Goal: Task Accomplishment & Management: Book appointment/travel/reservation

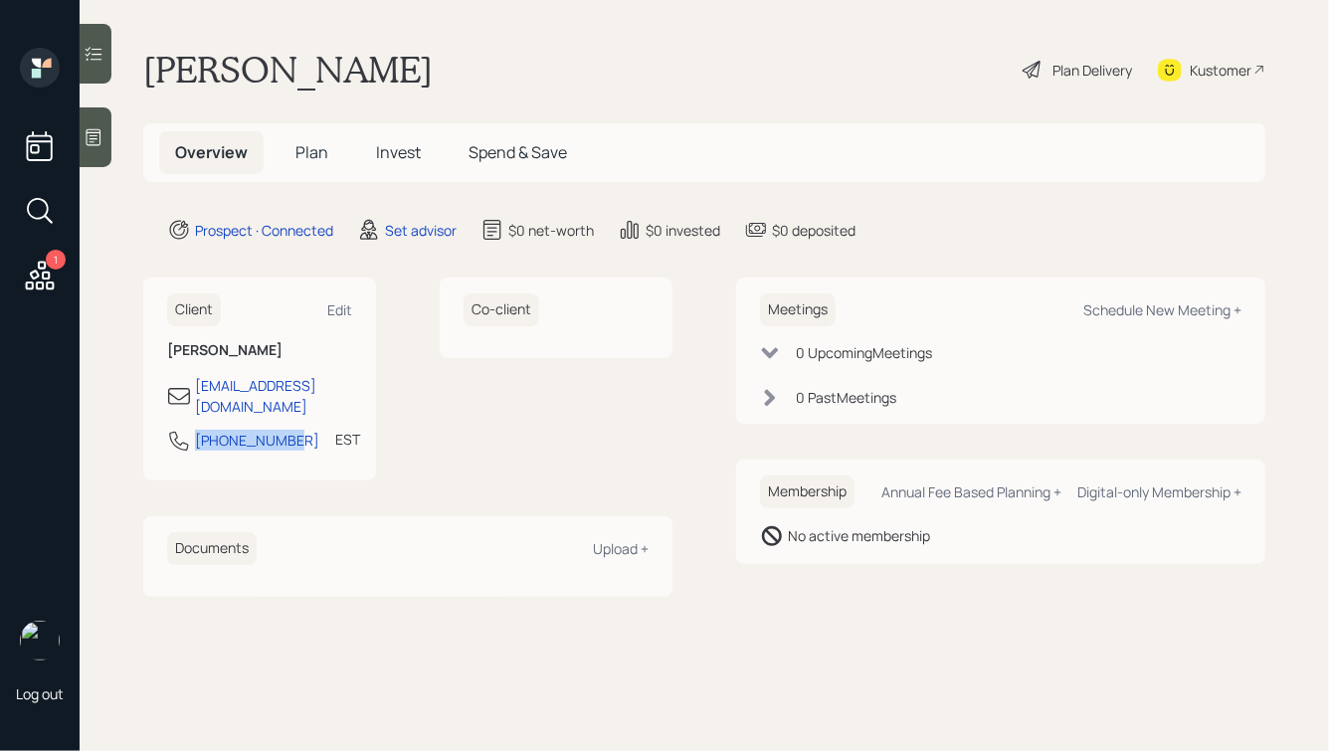
drag, startPoint x: 291, startPoint y: 424, endPoint x: 187, endPoint y: 424, distance: 103.5
click at [187, 429] on div "[PHONE_NUMBER] EST Currently 9:18 AM" at bounding box center [259, 447] width 185 height 36
copy div "[PHONE_NUMBER]"
click at [1121, 315] on div "Schedule New Meeting +" at bounding box center [1163, 309] width 158 height 19
select select "round-[PERSON_NAME]"
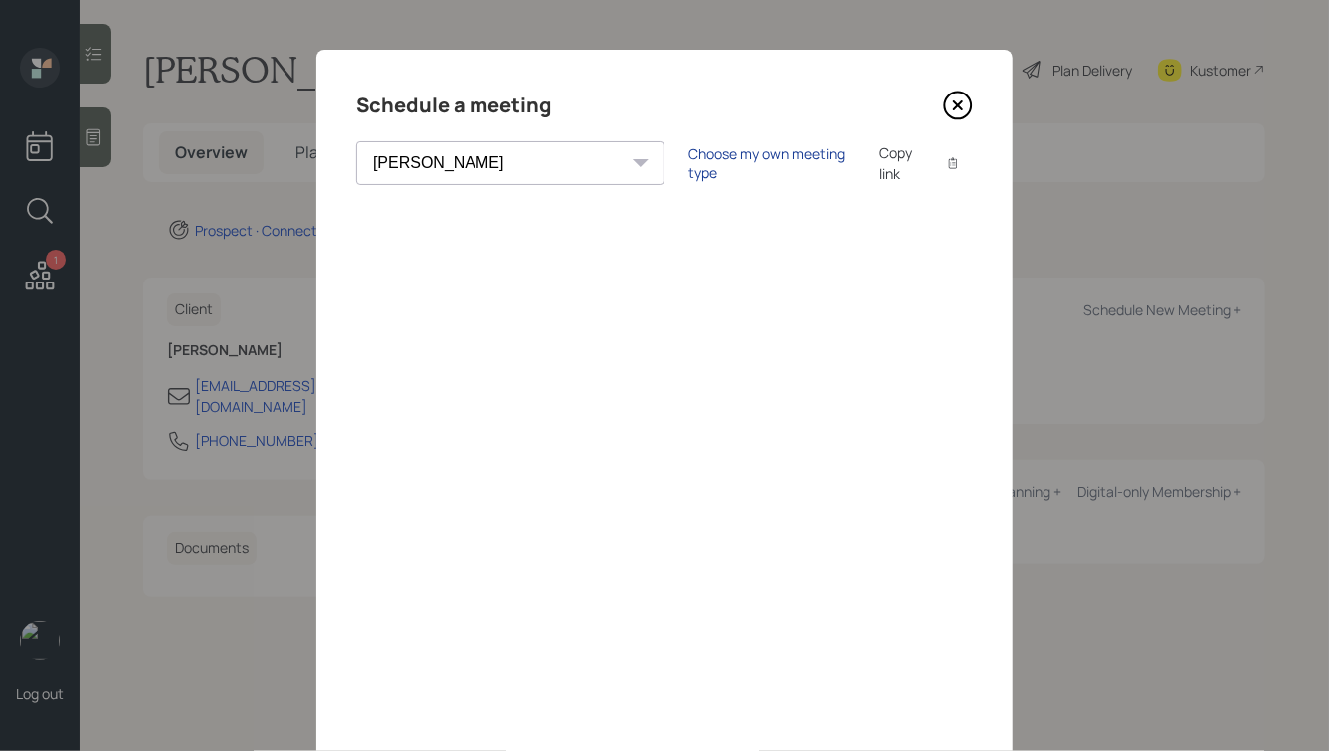
click at [689, 170] on div "Choose my own meeting type" at bounding box center [772, 163] width 167 height 38
